Goal: Use online tool/utility: Utilize a website feature to perform a specific function

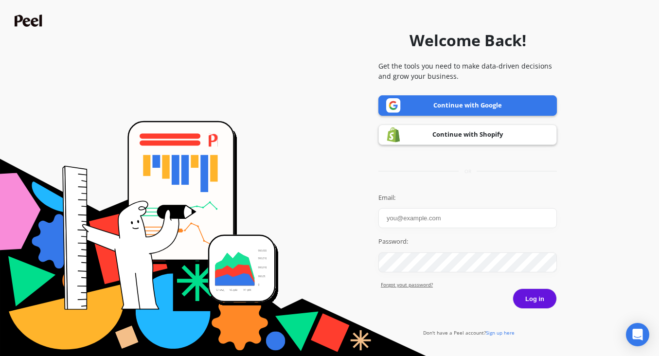
click at [440, 139] on link "Continue with Shopify" at bounding box center [467, 134] width 178 height 20
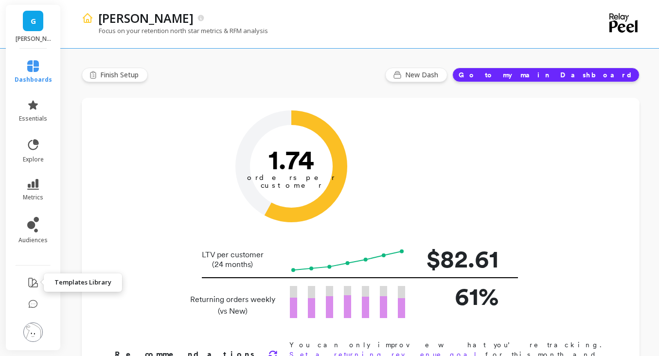
click at [31, 289] on button at bounding box center [33, 283] width 12 height 23
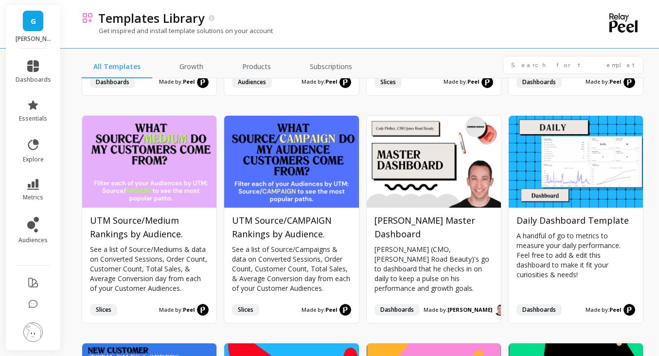
scroll to position [456, 0]
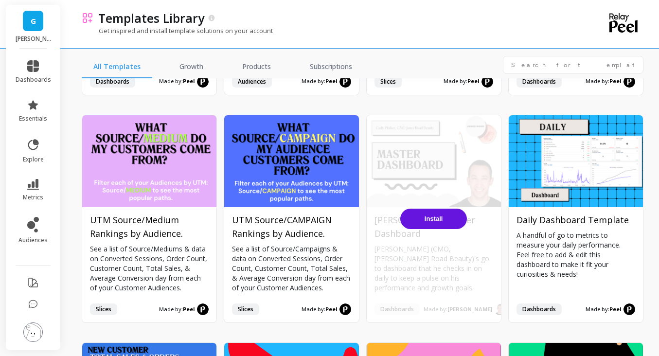
click at [433, 222] on span "Install" at bounding box center [433, 218] width 18 height 7
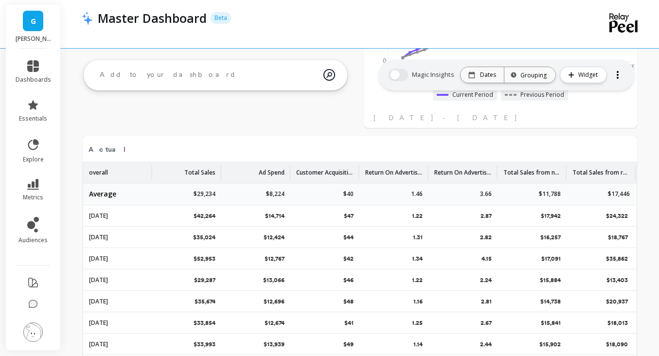
scroll to position [736, 0]
